Goal: Check status: Check status

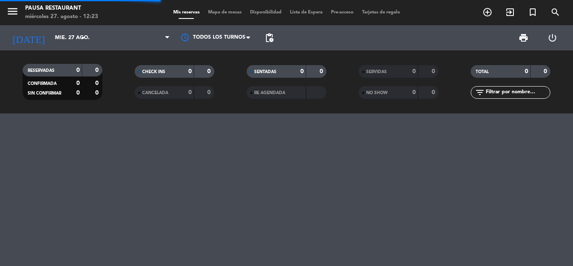
click at [51, 36] on input "mié. 27 ago." at bounding box center [86, 38] width 71 height 14
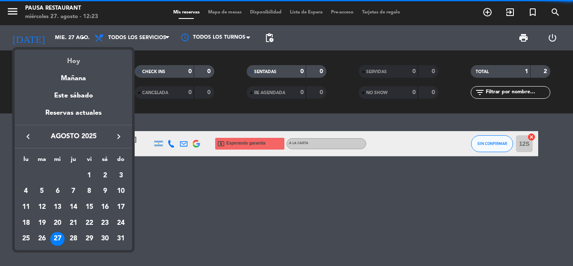
click at [81, 60] on div "Hoy" at bounding box center [74, 58] width 118 height 17
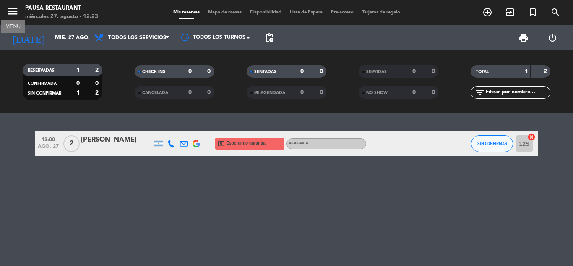
click at [16, 8] on icon "menu" at bounding box center [12, 11] width 13 height 13
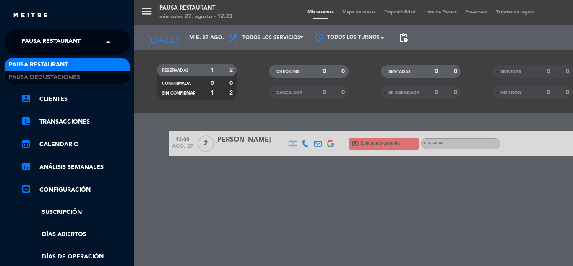
click at [73, 43] on span "Pausa Restaurant" at bounding box center [50, 42] width 59 height 18
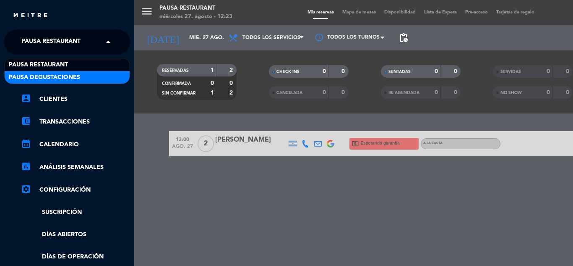
click at [105, 75] on div "Pausa Degustaciones" at bounding box center [67, 77] width 125 height 13
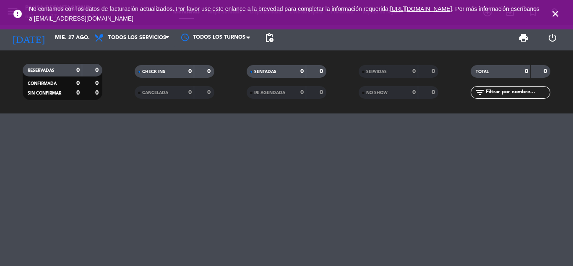
click at [557, 13] on icon "close" at bounding box center [556, 14] width 10 height 10
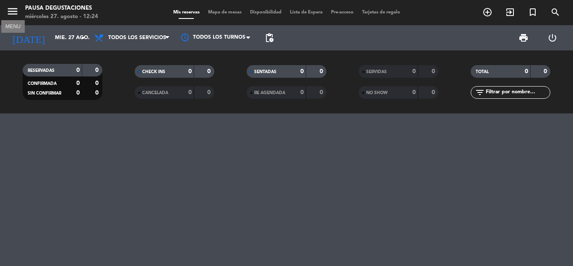
click at [13, 12] on icon "menu" at bounding box center [12, 11] width 13 height 13
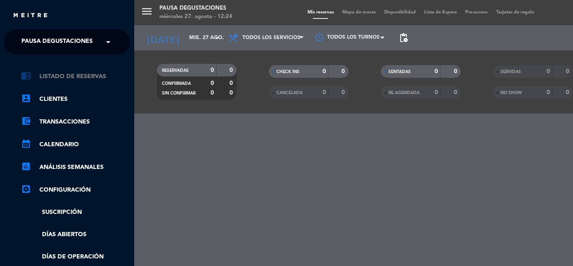
click at [84, 73] on link "chrome_reader_mode Listado de Reservas" at bounding box center [75, 76] width 109 height 10
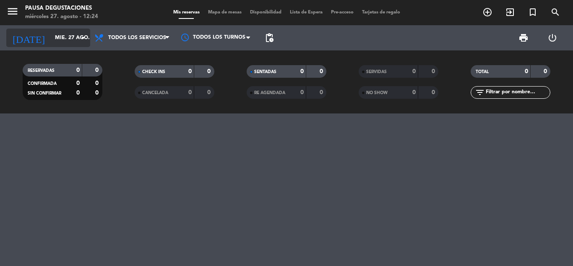
click at [78, 38] on icon "arrow_drop_down" at bounding box center [83, 38] width 10 height 10
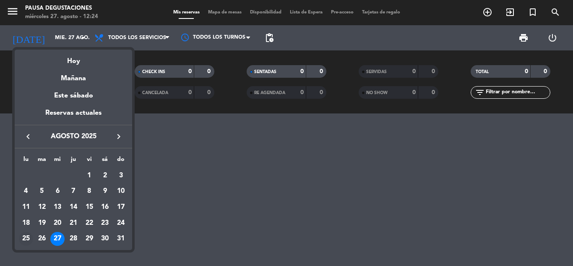
click at [29, 235] on div "25" at bounding box center [26, 239] width 14 height 14
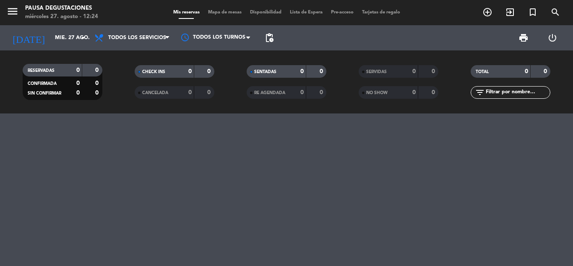
type input "lun. 25 ago."
click at [314, 13] on span "Lista de Espera" at bounding box center [306, 12] width 41 height 5
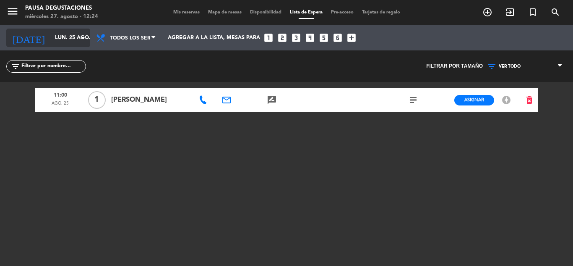
click at [24, 40] on icon "[DATE]" at bounding box center [28, 38] width 44 height 18
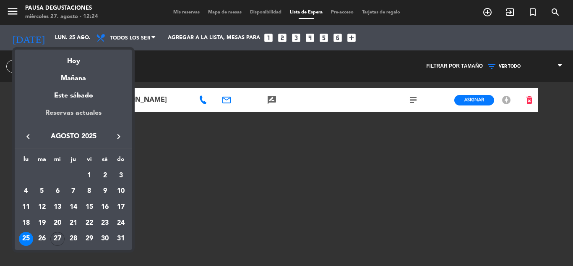
click at [61, 114] on div "Reservas actuales" at bounding box center [74, 115] width 118 height 17
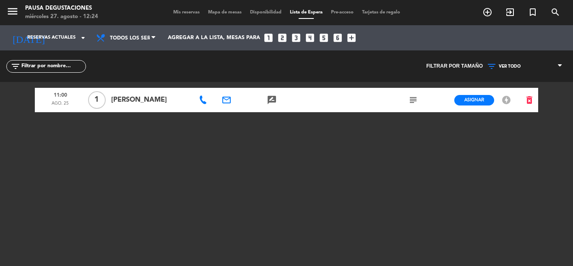
click at [182, 13] on span "Mis reservas" at bounding box center [186, 12] width 35 height 5
